Goal: Task Accomplishment & Management: Manage account settings

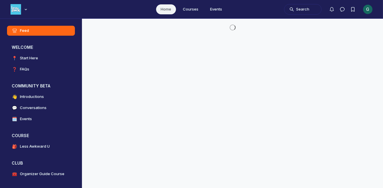
scroll to position [1505, 1122]
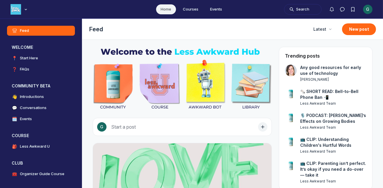
click at [369, 9] on div "G" at bounding box center [368, 9] width 9 height 9
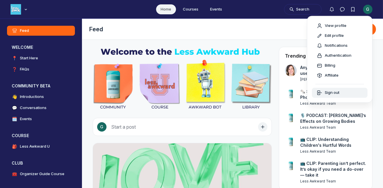
click at [334, 88] on button "Sign out" at bounding box center [340, 93] width 56 height 10
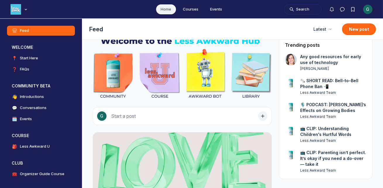
scroll to position [0, 0]
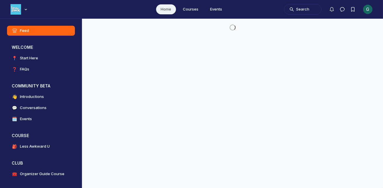
scroll to position [1413, 1122]
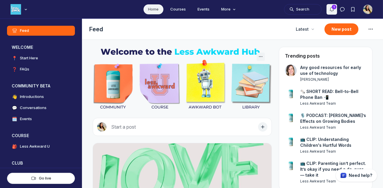
click at [332, 6] on button "Notifications" at bounding box center [332, 9] width 11 height 11
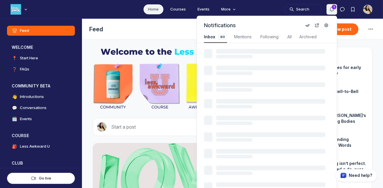
scroll to position [793, 1251]
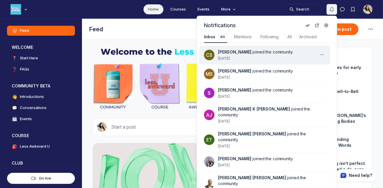
click at [293, 58] on div "[PERSON_NAME] joined the community [DATE]" at bounding box center [268, 55] width 100 height 12
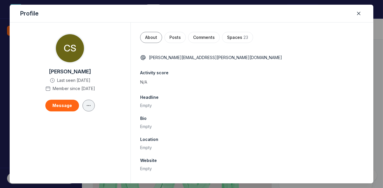
click at [90, 108] on icon "button" at bounding box center [89, 105] width 6 height 5
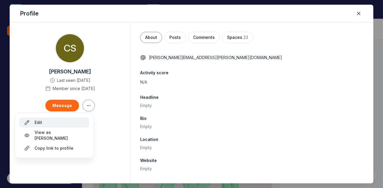
click at [66, 120] on div "Edit" at bounding box center [54, 123] width 60 height 6
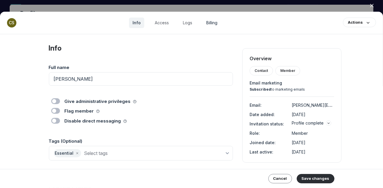
click at [216, 21] on link "Billing" at bounding box center [212, 23] width 18 height 11
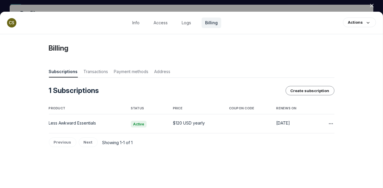
click at [113, 127] on td "Less Awkward Essentials" at bounding box center [87, 124] width 77 height 19
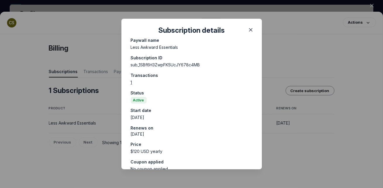
scroll to position [44, 0]
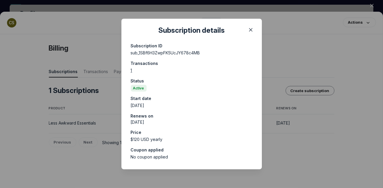
click at [102, 112] on div at bounding box center [191, 94] width 383 height 188
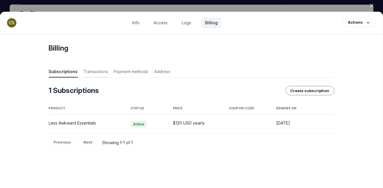
click at [101, 73] on span "Transactions" at bounding box center [96, 73] width 25 height 8
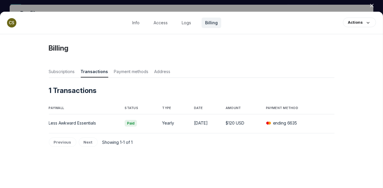
click at [152, 5] on div at bounding box center [191, 94] width 383 height 188
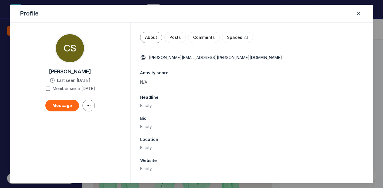
scroll to position [1413, 1122]
click at [152, 5] on div "Profile" at bounding box center [192, 14] width 364 height 18
click at [361, 15] on icon "Close" at bounding box center [359, 14] width 6 height 6
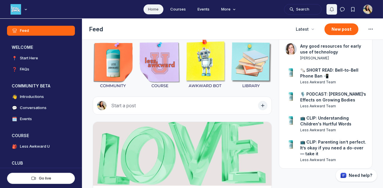
scroll to position [21, 0]
